Goal: Transaction & Acquisition: Purchase product/service

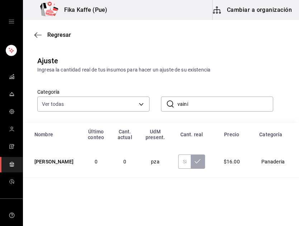
click at [195, 103] on input "vaini" at bounding box center [225, 104] width 96 height 14
click at [224, 106] on input "text" at bounding box center [225, 104] width 96 height 14
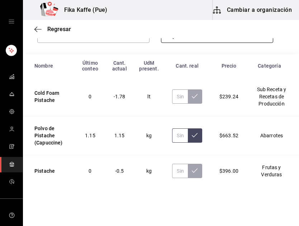
scroll to position [73, 0]
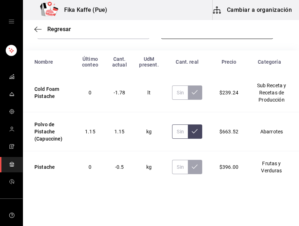
type input "PISTACHE"
click at [177, 133] on input "text" at bounding box center [180, 132] width 16 height 14
type input "1.47"
click at [193, 139] on td "1.47" at bounding box center [186, 131] width 47 height 39
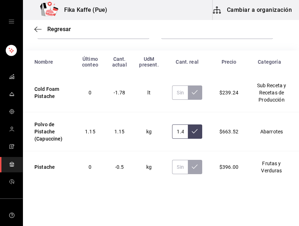
click at [193, 136] on button at bounding box center [195, 132] width 14 height 14
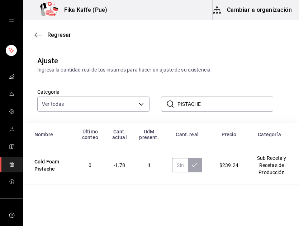
click at [191, 101] on input "PISTACHE" at bounding box center [225, 104] width 96 height 14
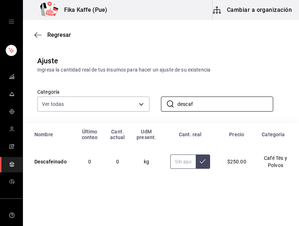
type input "descaf"
click at [179, 164] on input "text" at bounding box center [182, 162] width 25 height 14
type input "0.70"
click at [200, 165] on button at bounding box center [203, 162] width 14 height 14
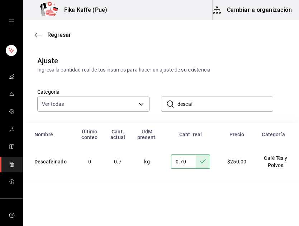
click at [189, 107] on input "descaf" at bounding box center [225, 104] width 96 height 14
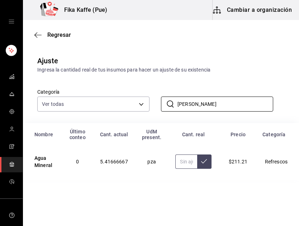
type input "[PERSON_NAME]"
click at [182, 168] on input "text" at bounding box center [185, 162] width 21 height 14
type input "13.00"
click at [205, 162] on icon at bounding box center [204, 162] width 6 height 6
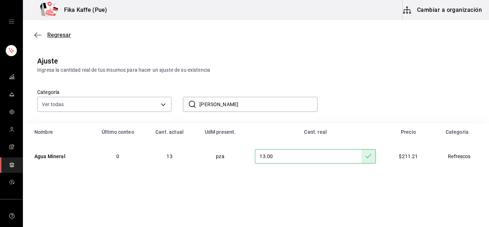
click at [39, 36] on icon "button" at bounding box center [37, 35] width 7 height 6
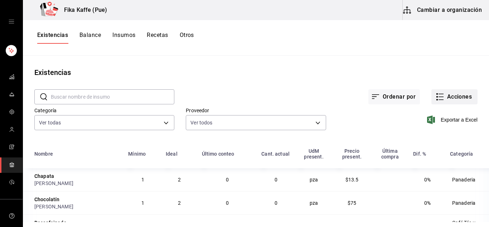
click at [298, 92] on button "Acciones" at bounding box center [455, 96] width 46 height 15
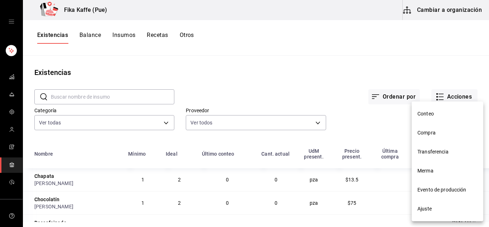
click at [298, 132] on span "Compra" at bounding box center [448, 133] width 60 height 8
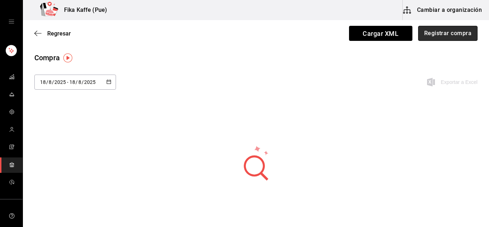
click at [298, 32] on button "Registrar compra" at bounding box center [447, 33] width 59 height 15
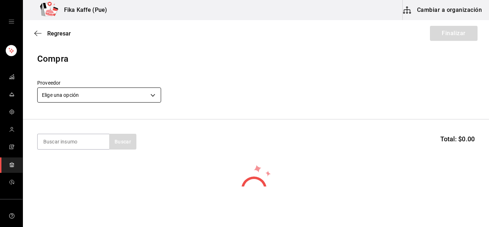
click at [95, 95] on body "Fika Kaffe (Pue) Cambiar a organización Regresar Finalizar Compra Proveedor Eli…" at bounding box center [244, 93] width 489 height 186
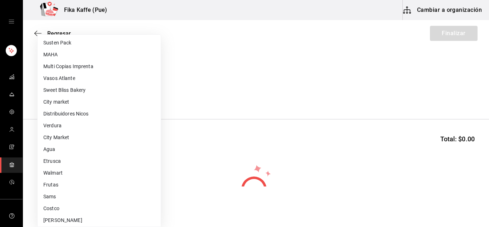
scroll to position [98, 0]
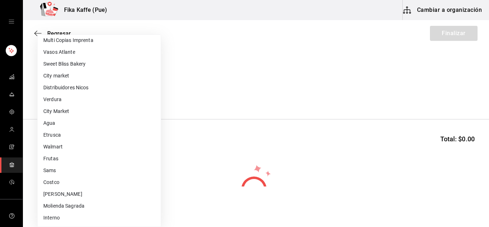
click at [88, 206] on li "Molienda Sagrada" at bounding box center [99, 206] width 123 height 12
type input "932dd265-2697-4893-bb5c-28db588d4803"
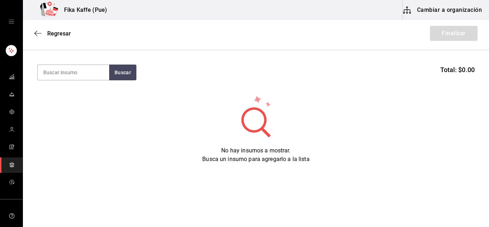
scroll to position [0, 0]
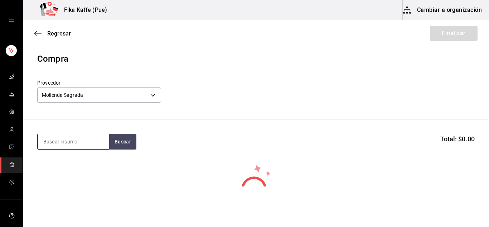
click at [78, 142] on input at bounding box center [74, 141] width 72 height 15
type input "tisana"
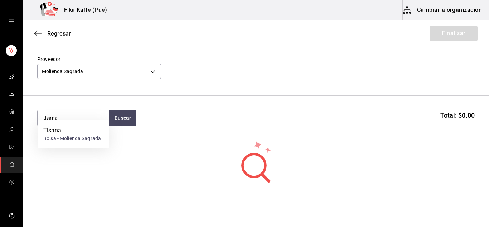
scroll to position [36, 0]
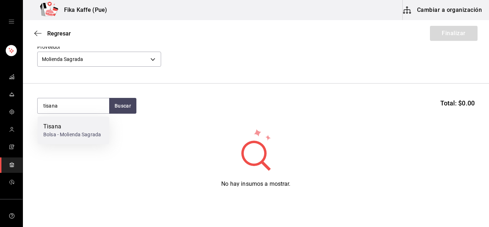
click at [82, 133] on div "Bolsa - Molienda Sagrada" at bounding box center [72, 135] width 58 height 8
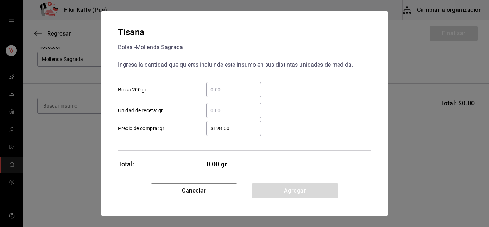
click at [217, 90] on input "​ Bolsa 200 gr" at bounding box center [233, 89] width 55 height 9
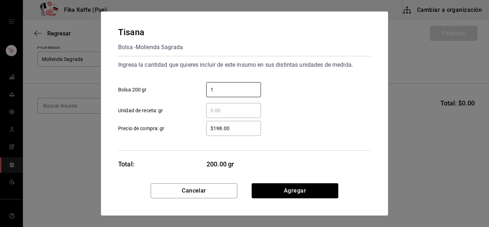
type input "1"
click at [258, 145] on div "Ingresa la cantidad que quieres incluir de este insumo en sus distintas unidade…" at bounding box center [244, 103] width 253 height 95
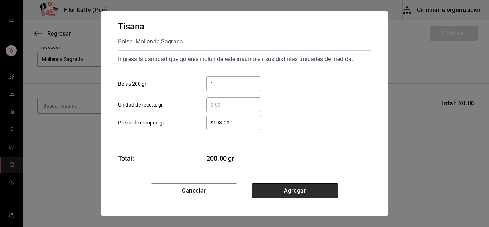
click at [285, 188] on button "Agregar" at bounding box center [295, 190] width 87 height 15
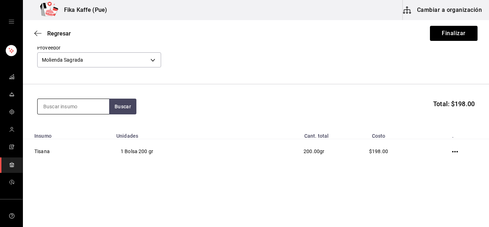
type input "o"
type input "golden"
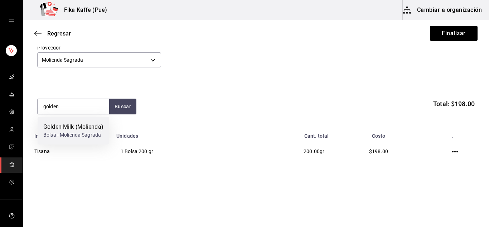
click at [77, 131] on div "Bolsa - Molienda Sagrada" at bounding box center [73, 135] width 60 height 8
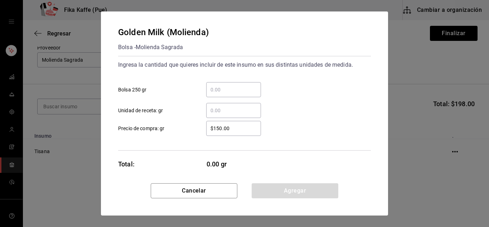
click at [232, 87] on input "​ Bolsa 250 gr" at bounding box center [233, 89] width 55 height 9
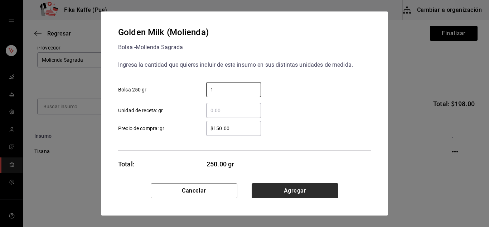
type input "1"
click at [285, 189] on button "Agregar" at bounding box center [295, 190] width 87 height 15
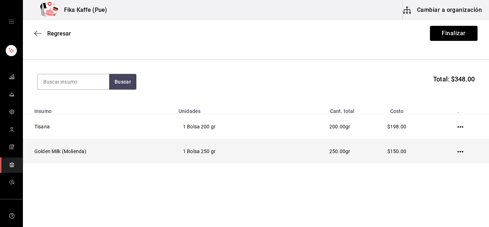
scroll to position [24, 0]
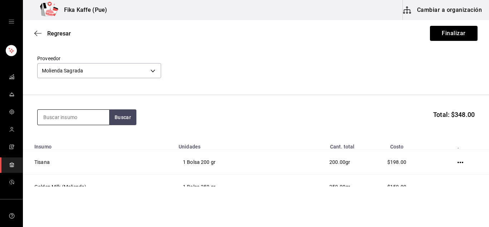
click at [55, 111] on input at bounding box center [74, 117] width 72 height 15
type input "v"
type input "t"
type input "v"
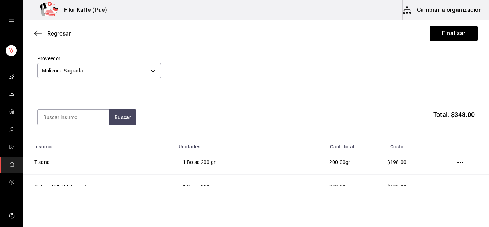
scroll to position [60, 0]
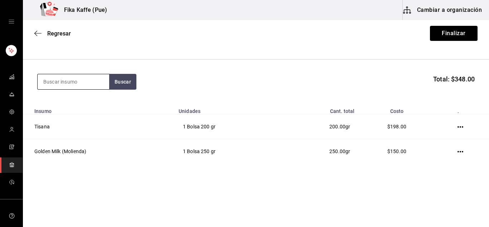
click at [79, 80] on input at bounding box center [74, 81] width 72 height 15
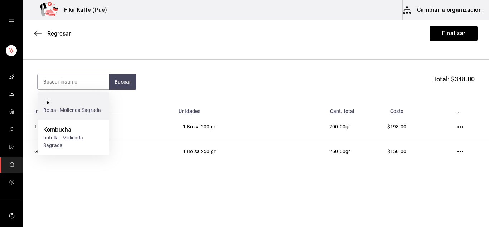
click at [77, 103] on div "Té" at bounding box center [72, 102] width 58 height 9
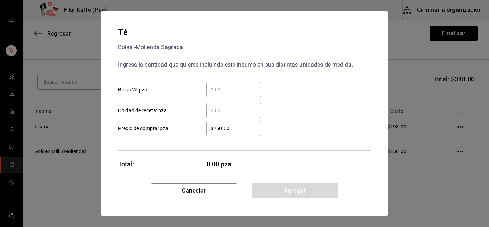
click at [247, 86] on input "​ Bolsa 25 pza" at bounding box center [233, 89] width 55 height 9
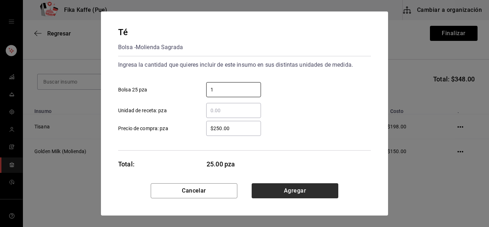
type input "1"
click at [298, 188] on button "Agregar" at bounding box center [295, 190] width 87 height 15
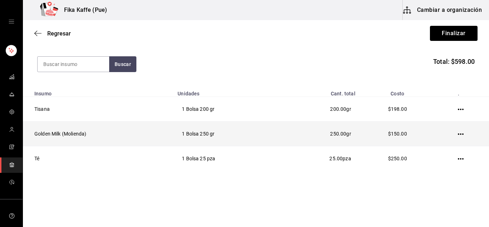
scroll to position [85, 0]
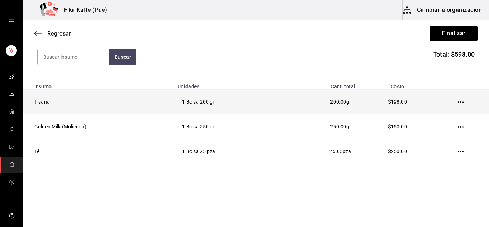
click at [298, 102] on td at bounding box center [463, 102] width 54 height 25
click at [298, 101] on icon "button" at bounding box center [461, 102] width 6 height 6
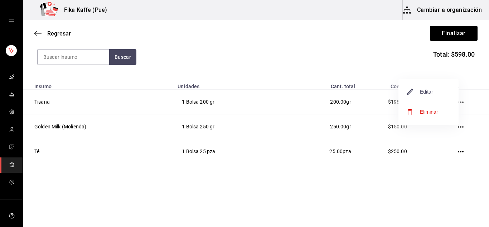
click at [298, 92] on span "Editar" at bounding box center [420, 91] width 26 height 9
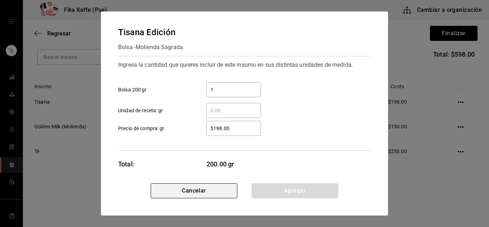
click at [198, 190] on button "Cancelar" at bounding box center [194, 190] width 87 height 15
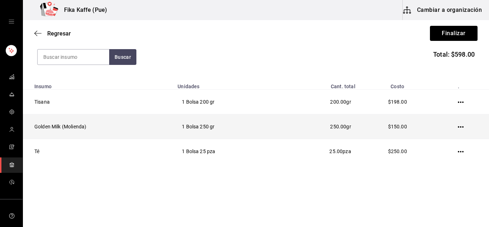
click at [298, 126] on icon "button" at bounding box center [461, 127] width 6 height 6
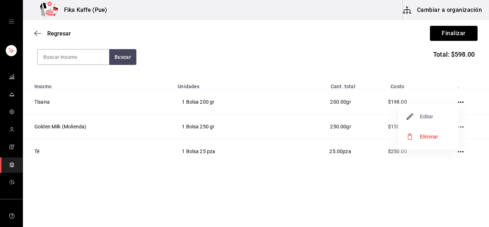
click at [298, 120] on span "Editar" at bounding box center [420, 116] width 26 height 9
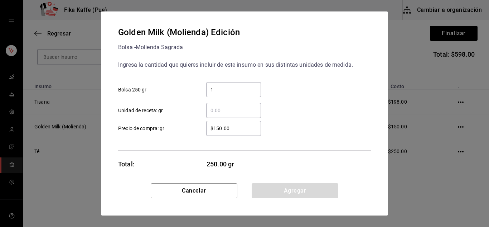
click at [216, 128] on input "$150.00" at bounding box center [233, 128] width 55 height 9
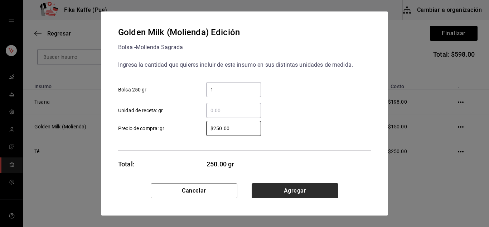
type input "$250.00"
click at [298, 190] on button "Agregar" at bounding box center [295, 190] width 87 height 15
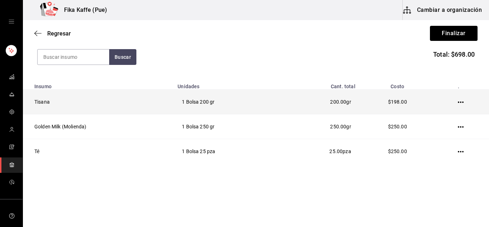
click at [298, 101] on icon "button" at bounding box center [461, 102] width 6 height 6
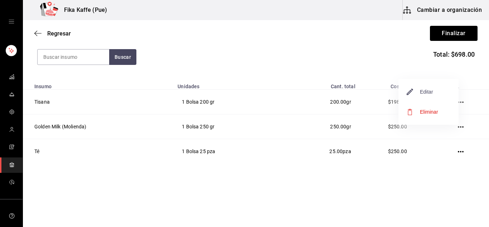
click at [298, 90] on span "Editar" at bounding box center [420, 91] width 26 height 9
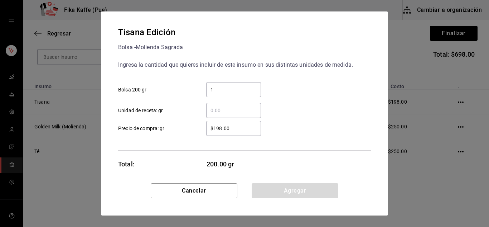
click at [222, 128] on input "$198.00" at bounding box center [233, 128] width 55 height 9
type input "$1.00"
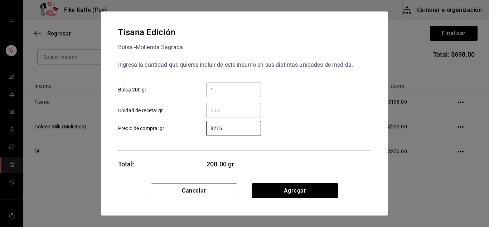
type input "$215"
click at [292, 191] on button "Agregar" at bounding box center [295, 190] width 87 height 15
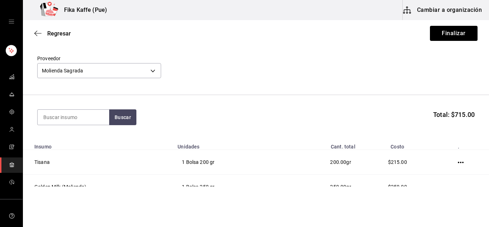
scroll to position [0, 0]
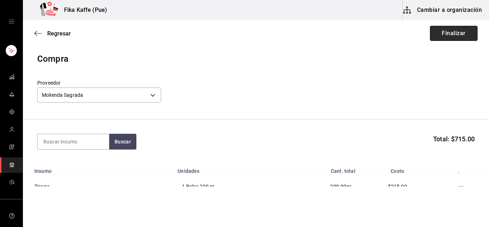
click at [298, 34] on button "Finalizar" at bounding box center [454, 33] width 48 height 15
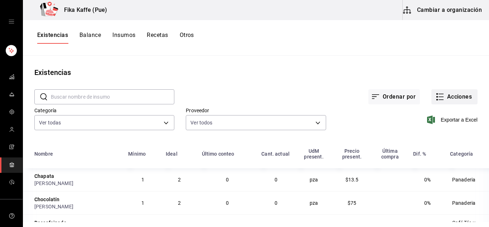
click at [298, 92] on button "Acciones" at bounding box center [455, 96] width 46 height 15
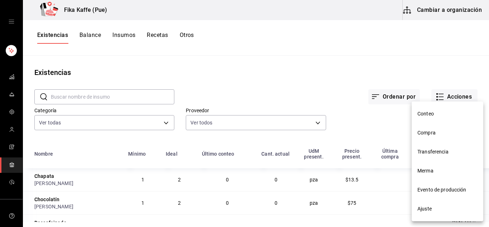
click at [298, 132] on span "Compra" at bounding box center [448, 133] width 60 height 8
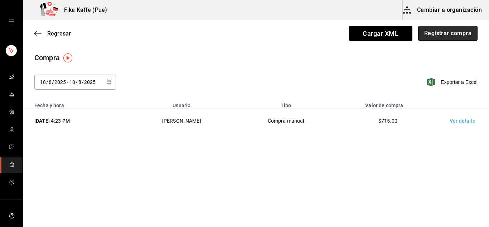
click at [298, 34] on button "Registrar compra" at bounding box center [447, 33] width 59 height 15
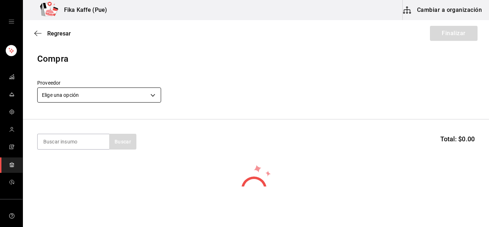
click at [118, 94] on body "Fika Kaffe (Pue) Cambiar a organización Regresar Finalizar Compra Proveedor Eli…" at bounding box center [244, 93] width 489 height 186
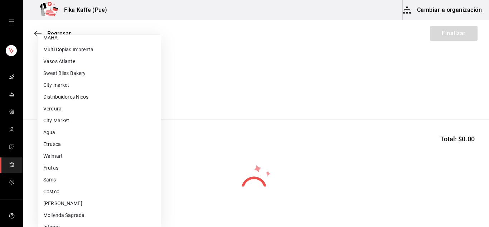
scroll to position [98, 0]
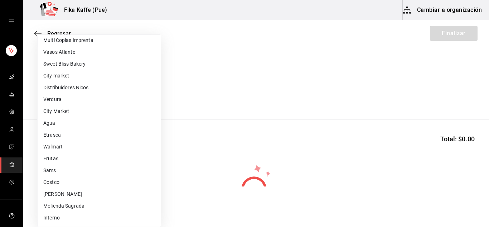
click at [209, 76] on div at bounding box center [244, 113] width 489 height 227
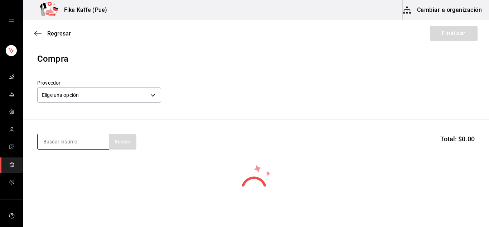
click at [81, 140] on input at bounding box center [74, 141] width 72 height 15
type input "p"
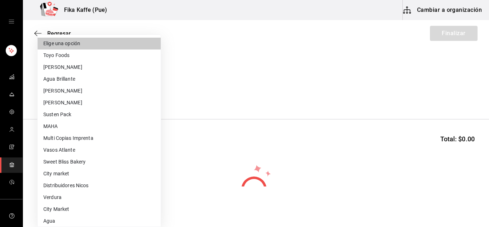
click at [96, 91] on body "Fika Kaffe (Pue) Cambiar a organización Regresar Finalizar Compra Proveedor Eli…" at bounding box center [244, 93] width 489 height 186
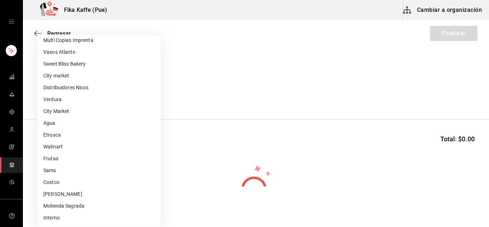
click at [74, 170] on li "Sams" at bounding box center [99, 170] width 123 height 12
type input "f92d2db6-9e54-45d4-9926-8b7097af9c08"
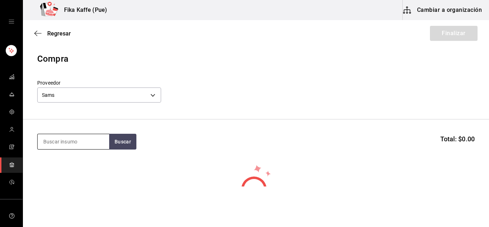
click at [74, 139] on input at bounding box center [74, 141] width 72 height 15
type input "leche"
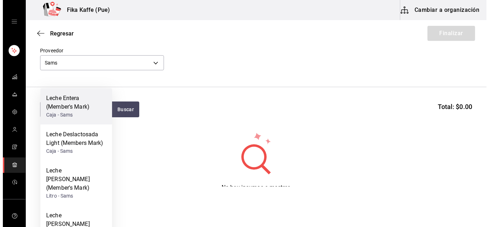
scroll to position [69, 0]
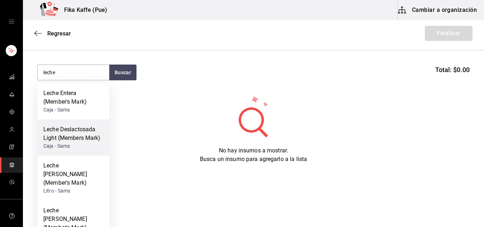
click at [78, 139] on div "Leche Deslactosada Light (Members Mark)" at bounding box center [73, 133] width 60 height 17
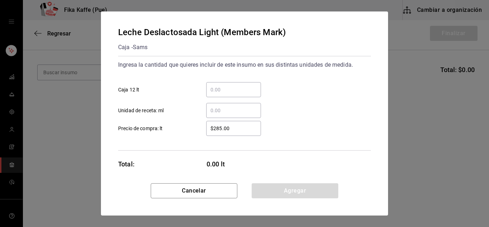
click at [228, 86] on input "​ Caja 12 lt" at bounding box center [233, 89] width 55 height 9
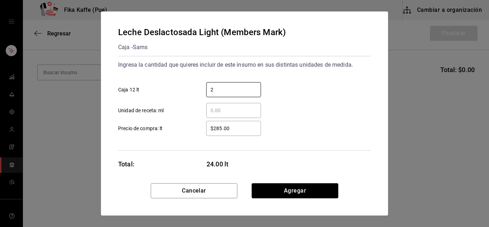
type input "2"
click at [229, 127] on input "$285.00" at bounding box center [233, 128] width 55 height 9
type input "$285.42"
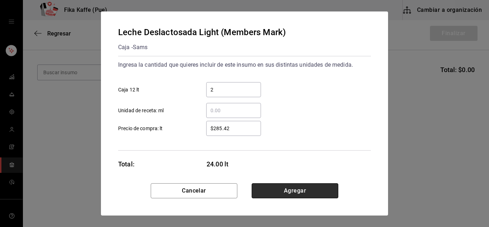
click at [264, 188] on button "Agregar" at bounding box center [295, 190] width 87 height 15
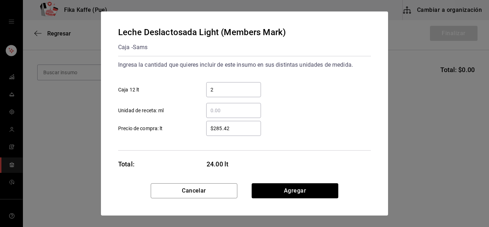
scroll to position [35, 0]
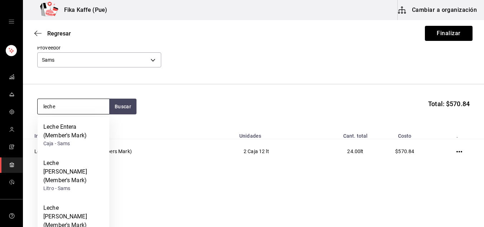
type input "leche"
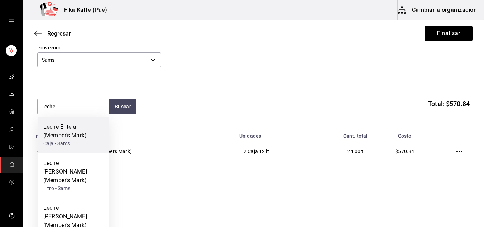
click at [71, 133] on div "Leche Entera (Member's Mark)" at bounding box center [73, 130] width 60 height 17
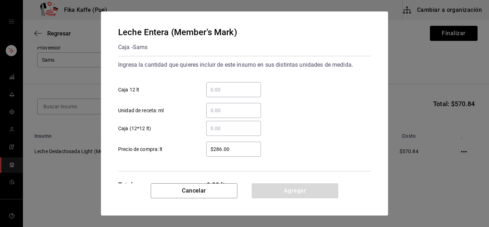
drag, startPoint x: 230, startPoint y: 149, endPoint x: 220, endPoint y: 150, distance: 9.7
click at [220, 150] on input "$286.00" at bounding box center [233, 149] width 55 height 9
type input "$285.42"
click at [235, 83] on div "​" at bounding box center [233, 89] width 55 height 15
click at [235, 85] on input "​ Caja 12 lt" at bounding box center [233, 89] width 55 height 9
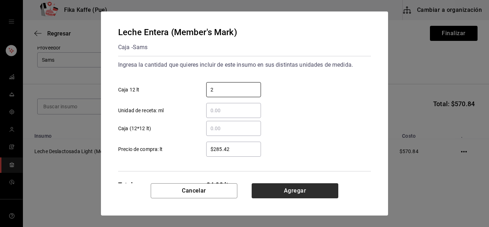
type input "2"
click at [282, 195] on button "Agregar" at bounding box center [295, 190] width 87 height 15
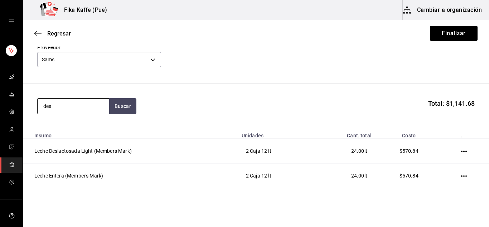
type input "des"
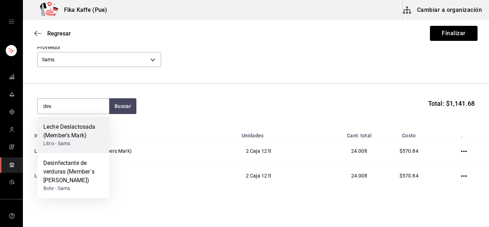
click at [80, 129] on div "Leche Deslactosada (Member's Mark)" at bounding box center [73, 130] width 60 height 17
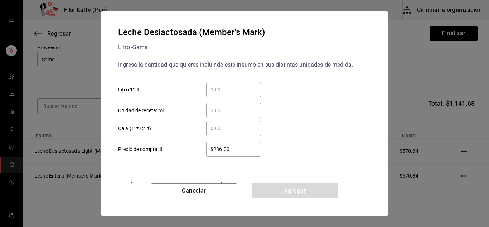
click at [215, 91] on input "​ Litro 12 lt" at bounding box center [233, 89] width 55 height 9
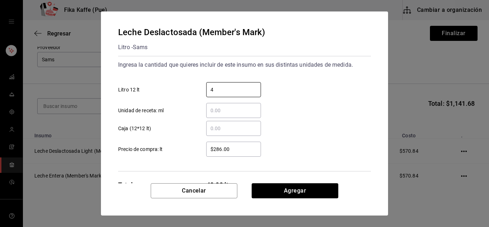
type input "4"
drag, startPoint x: 231, startPoint y: 148, endPoint x: 218, endPoint y: 151, distance: 14.0
click at [218, 151] on input "$286.00" at bounding box center [233, 149] width 55 height 9
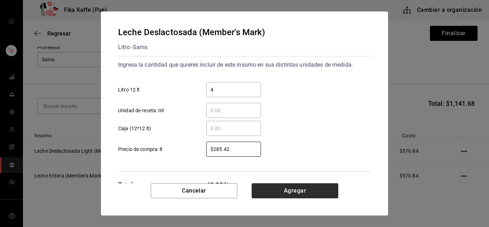
type input "$285.42"
click at [270, 189] on button "Agregar" at bounding box center [295, 190] width 87 height 15
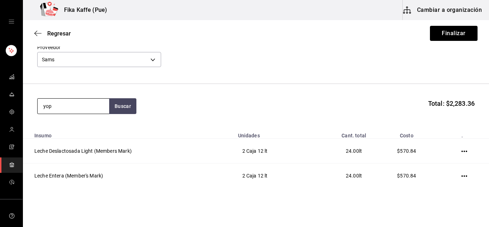
type input "yop"
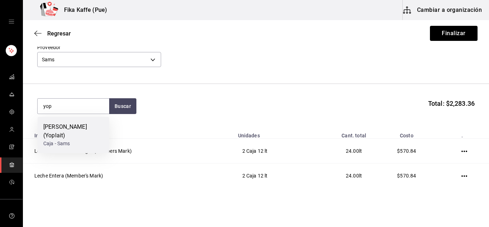
click at [74, 140] on div "[PERSON_NAME] (Yoplait) Caja - Sams" at bounding box center [74, 135] width 72 height 36
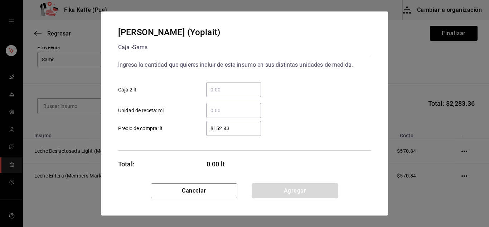
click at [215, 92] on input "​ Caja 2 lt" at bounding box center [233, 89] width 55 height 9
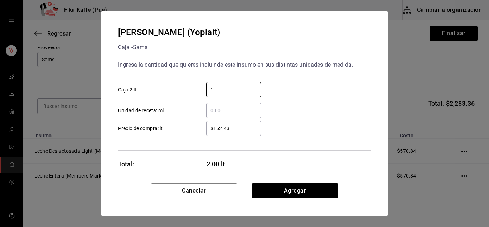
type input "1"
drag, startPoint x: 235, startPoint y: 131, endPoint x: 218, endPoint y: 132, distance: 17.6
click at [217, 131] on input "$152.43" at bounding box center [233, 128] width 55 height 9
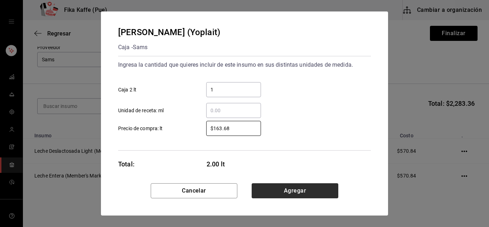
type input "$163.68"
click at [280, 188] on button "Agregar" at bounding box center [295, 190] width 87 height 15
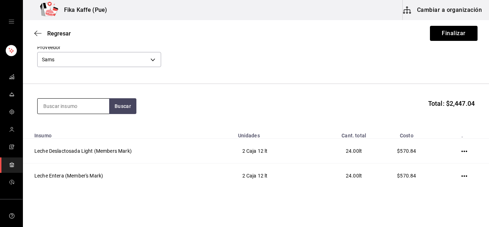
click at [64, 98] on input at bounding box center [74, 105] width 72 height 15
click at [73, 106] on input at bounding box center [74, 105] width 72 height 15
type input "aven"
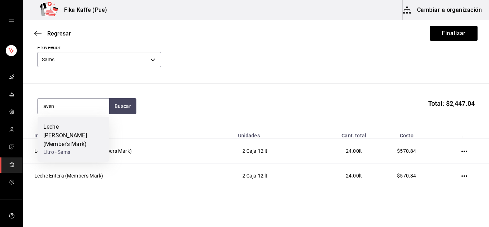
click at [70, 132] on div "Leche [PERSON_NAME] (Member's Mark)" at bounding box center [73, 135] width 60 height 26
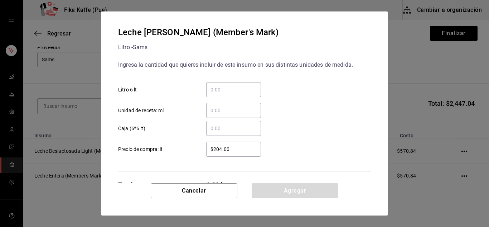
click at [222, 91] on input "​ Litro 6 lt" at bounding box center [233, 89] width 55 height 9
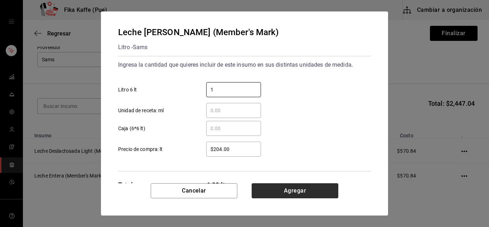
type input "1"
click at [298, 189] on button "Agregar" at bounding box center [295, 190] width 87 height 15
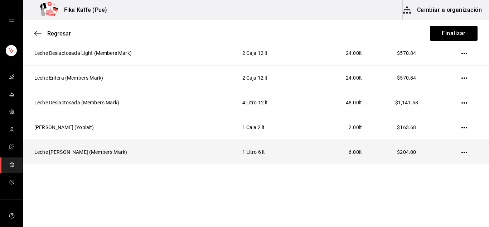
scroll to position [134, 0]
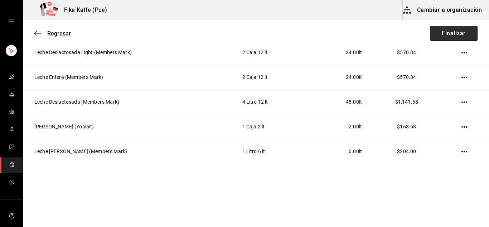
click at [298, 30] on button "Finalizar" at bounding box center [454, 33] width 48 height 15
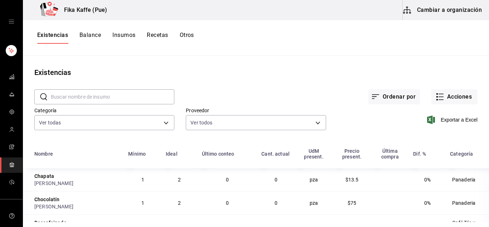
click at [120, 93] on input "text" at bounding box center [113, 97] width 124 height 14
type input "e"
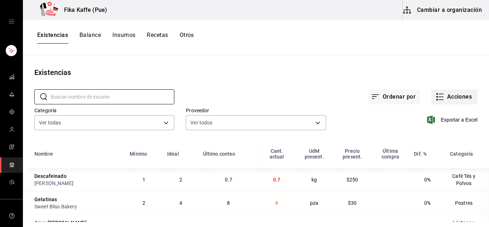
click at [298, 98] on button "Acciones" at bounding box center [455, 96] width 46 height 15
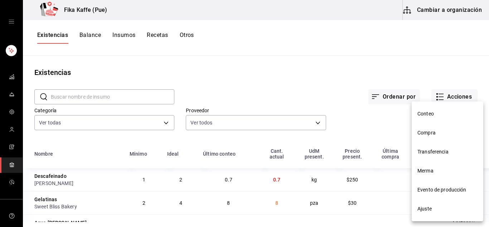
click at [298, 134] on span "Compra" at bounding box center [448, 133] width 60 height 8
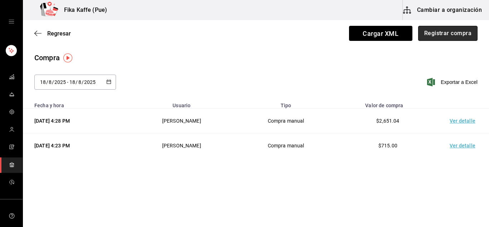
click at [298, 37] on button "Registrar compra" at bounding box center [447, 33] width 59 height 15
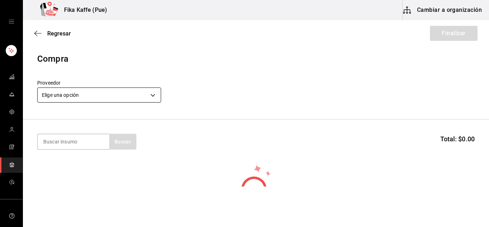
click at [101, 95] on body "Fika Kaffe (Pue) Cambiar a organización Regresar Finalizar Compra Proveedor Eli…" at bounding box center [244, 93] width 489 height 186
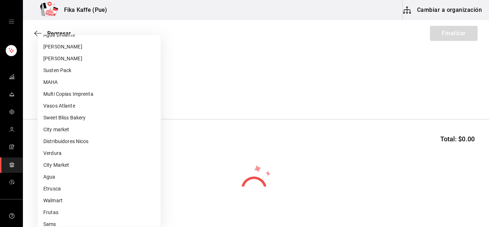
scroll to position [98, 0]
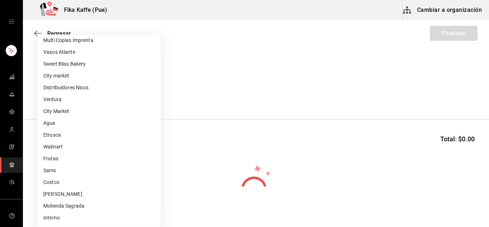
click at [62, 134] on li "Etrusca" at bounding box center [99, 135] width 123 height 12
type input "d867074d-bf83-4ed7-8c49-862af5971f49"
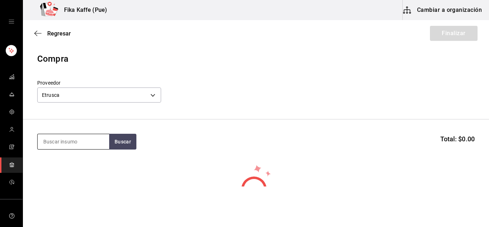
click at [70, 144] on input at bounding box center [74, 141] width 72 height 15
type input "taro"
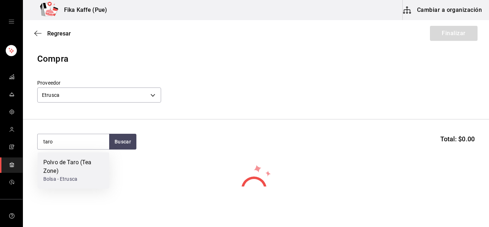
click at [79, 168] on div "Polvo de Taro (Tea Zone)" at bounding box center [73, 166] width 60 height 17
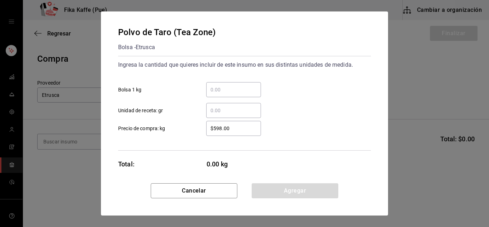
click at [229, 87] on input "​ Bolsa 1 kg" at bounding box center [233, 89] width 55 height 9
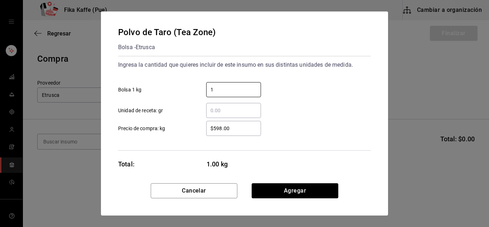
type input "1"
drag, startPoint x: 235, startPoint y: 131, endPoint x: 214, endPoint y: 134, distance: 20.9
click at [214, 134] on div "$598.00 ​" at bounding box center [233, 128] width 55 height 15
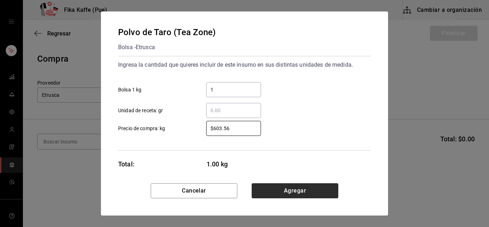
type input "$603.56"
click at [275, 189] on button "Agregar" at bounding box center [295, 190] width 87 height 15
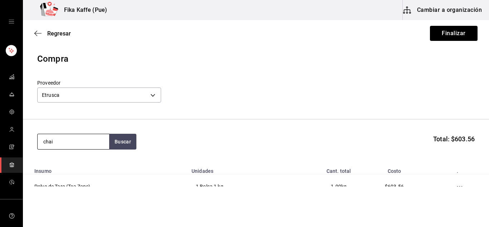
type input "chai"
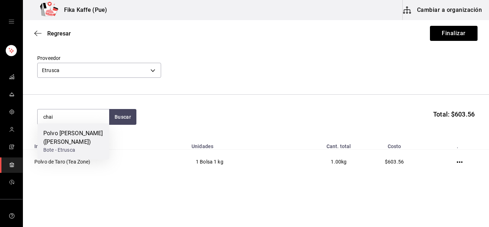
scroll to position [35, 0]
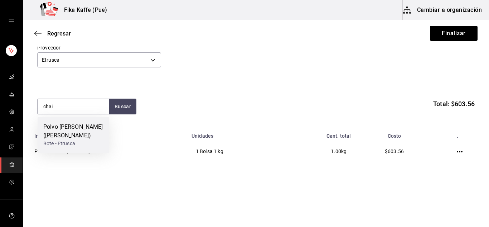
click at [80, 131] on div "Polvo [PERSON_NAME] ([PERSON_NAME])" at bounding box center [73, 130] width 60 height 17
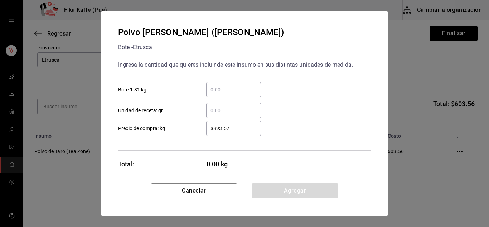
click at [253, 90] on input "​ Bote 1.81 kg" at bounding box center [233, 89] width 55 height 9
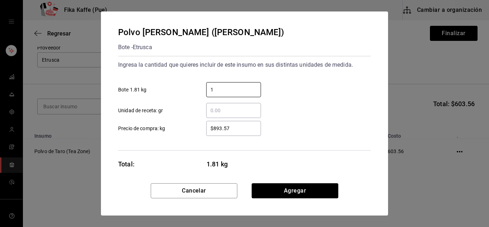
type input "1"
drag, startPoint x: 232, startPoint y: 133, endPoint x: 227, endPoint y: 128, distance: 6.8
click at [220, 131] on div "$893.57 ​" at bounding box center [233, 128] width 55 height 15
click at [220, 131] on input "$893.57" at bounding box center [233, 128] width 55 height 9
drag, startPoint x: 224, startPoint y: 129, endPoint x: 215, endPoint y: 130, distance: 9.4
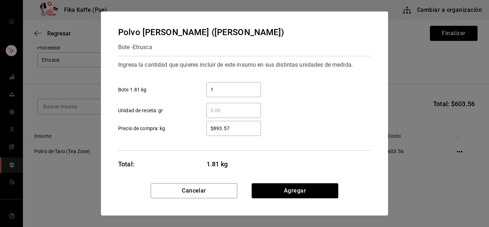
click at [215, 130] on input "$893.57" at bounding box center [233, 128] width 55 height 9
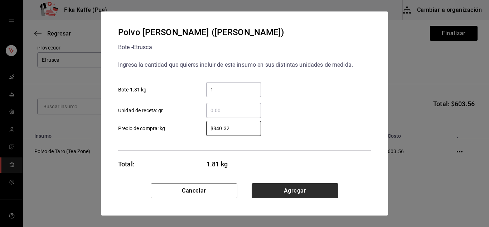
type input "$840.32"
click at [298, 189] on button "Agregar" at bounding box center [295, 190] width 87 height 15
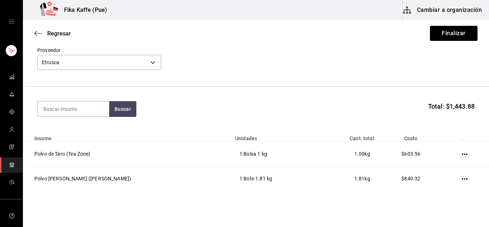
scroll to position [0, 0]
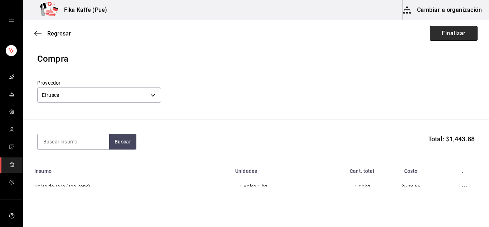
click at [298, 35] on button "Finalizar" at bounding box center [454, 33] width 48 height 15
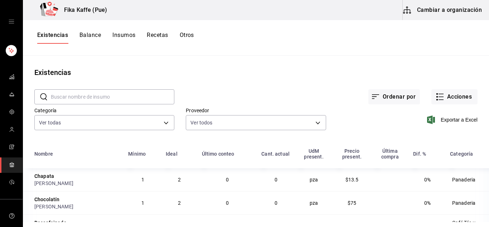
click at [212, 139] on div "​ ​ Ordenar por Acciones Categoría Ver todas 51f0f99b-899e-4cff-9629-2027761005…" at bounding box center [256, 111] width 466 height 66
